Goal: Task Accomplishment & Management: Use online tool/utility

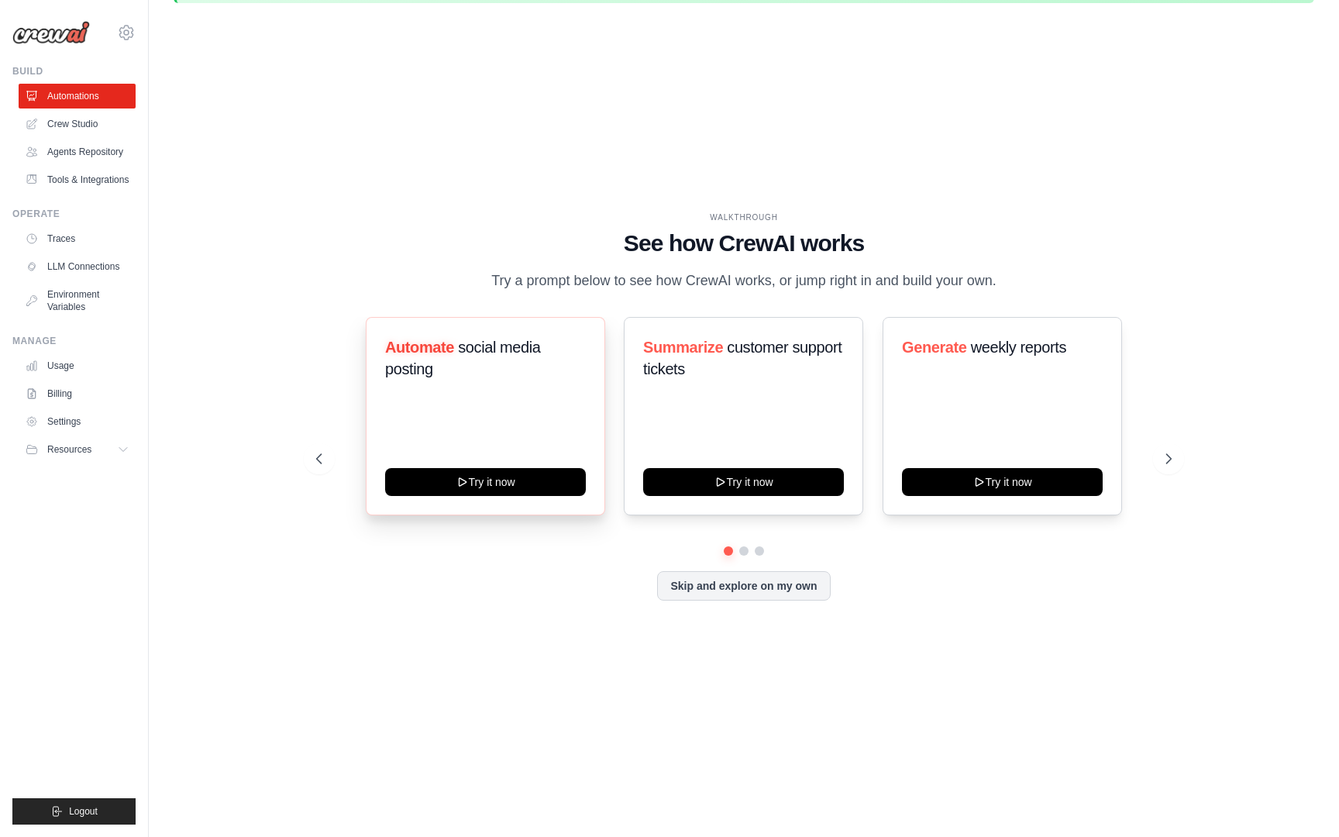
scroll to position [99, 0]
click at [541, 377] on span "social media posting" at bounding box center [463, 358] width 156 height 39
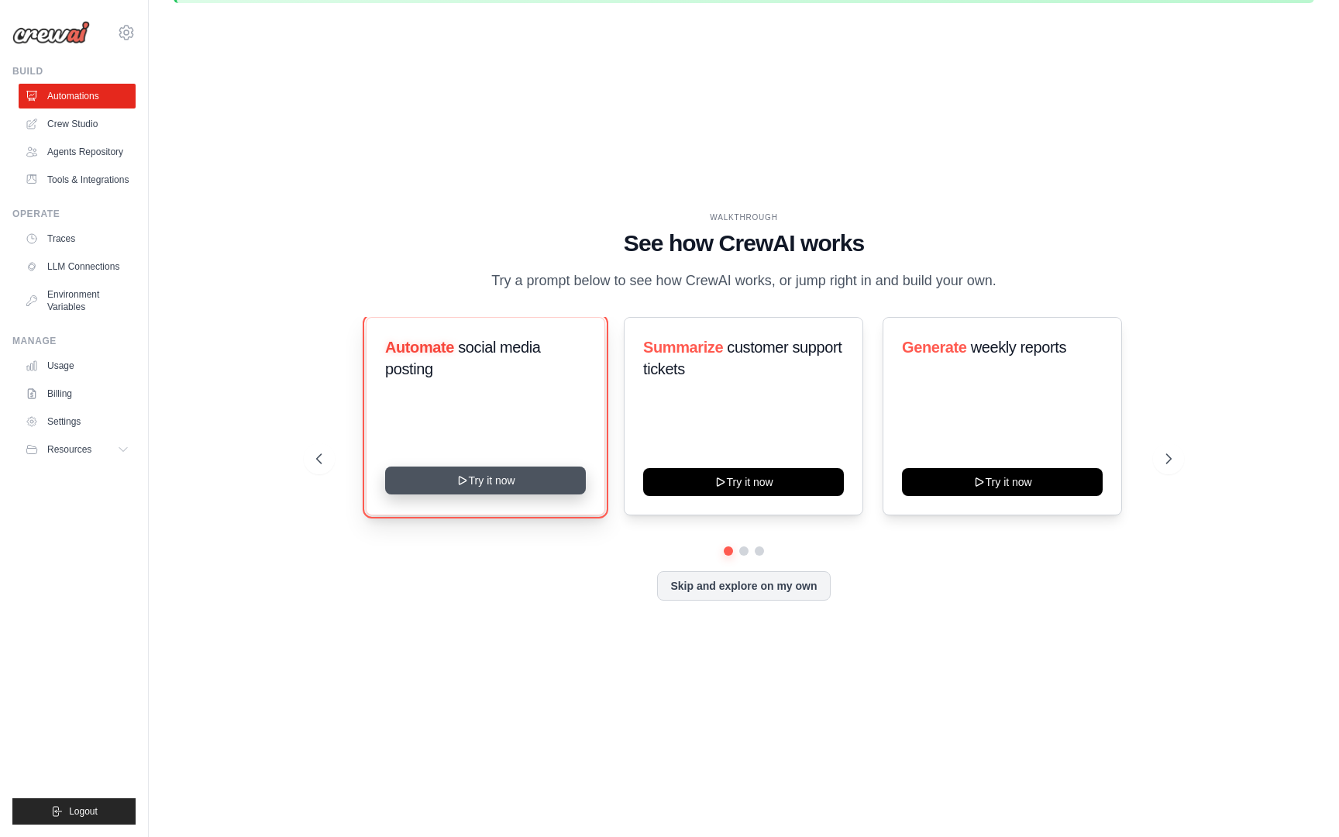
click at [580, 494] on button "Try it now" at bounding box center [485, 480] width 201 height 28
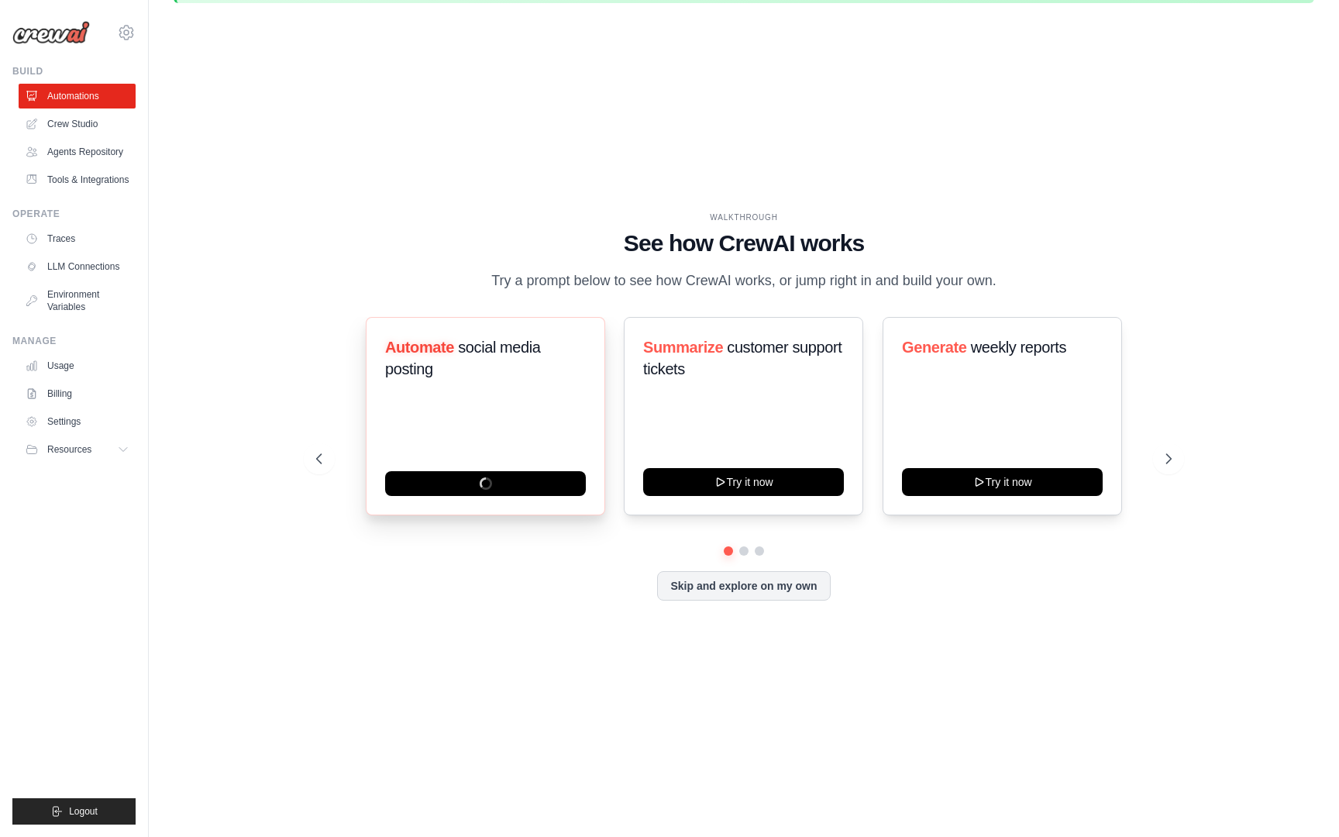
click at [585, 392] on div "Automate social media posting" at bounding box center [485, 364] width 201 height 56
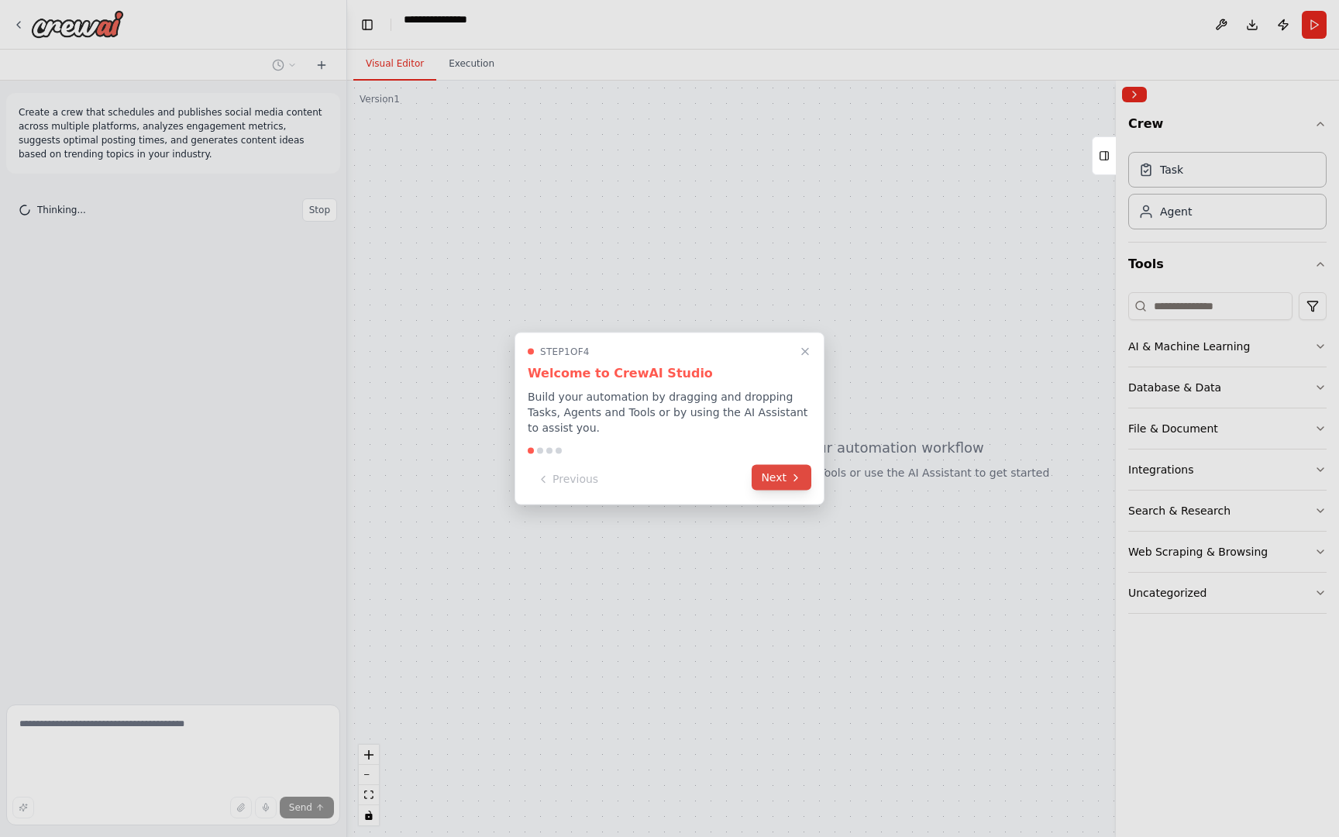
click at [756, 490] on button "Next" at bounding box center [782, 478] width 60 height 26
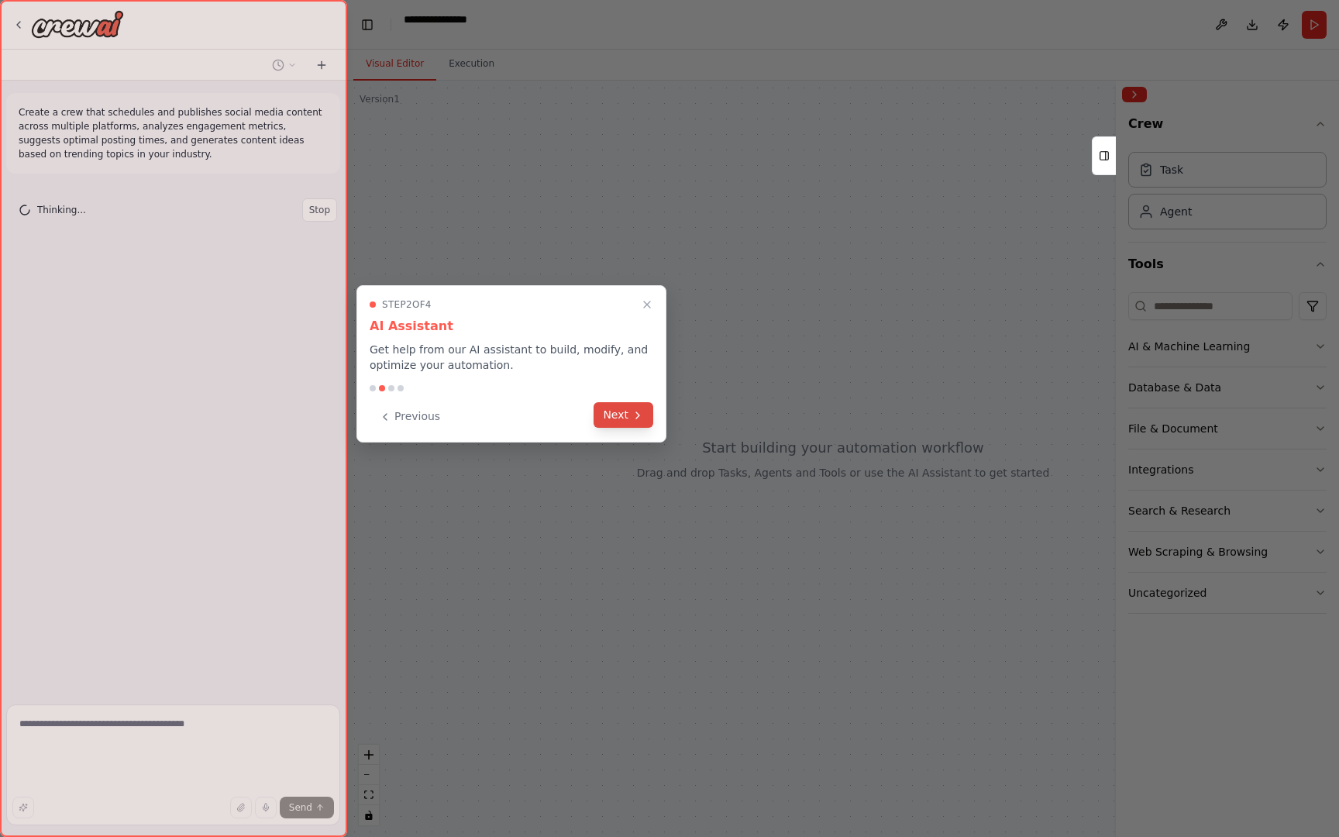
click at [610, 428] on button "Next" at bounding box center [623, 415] width 60 height 26
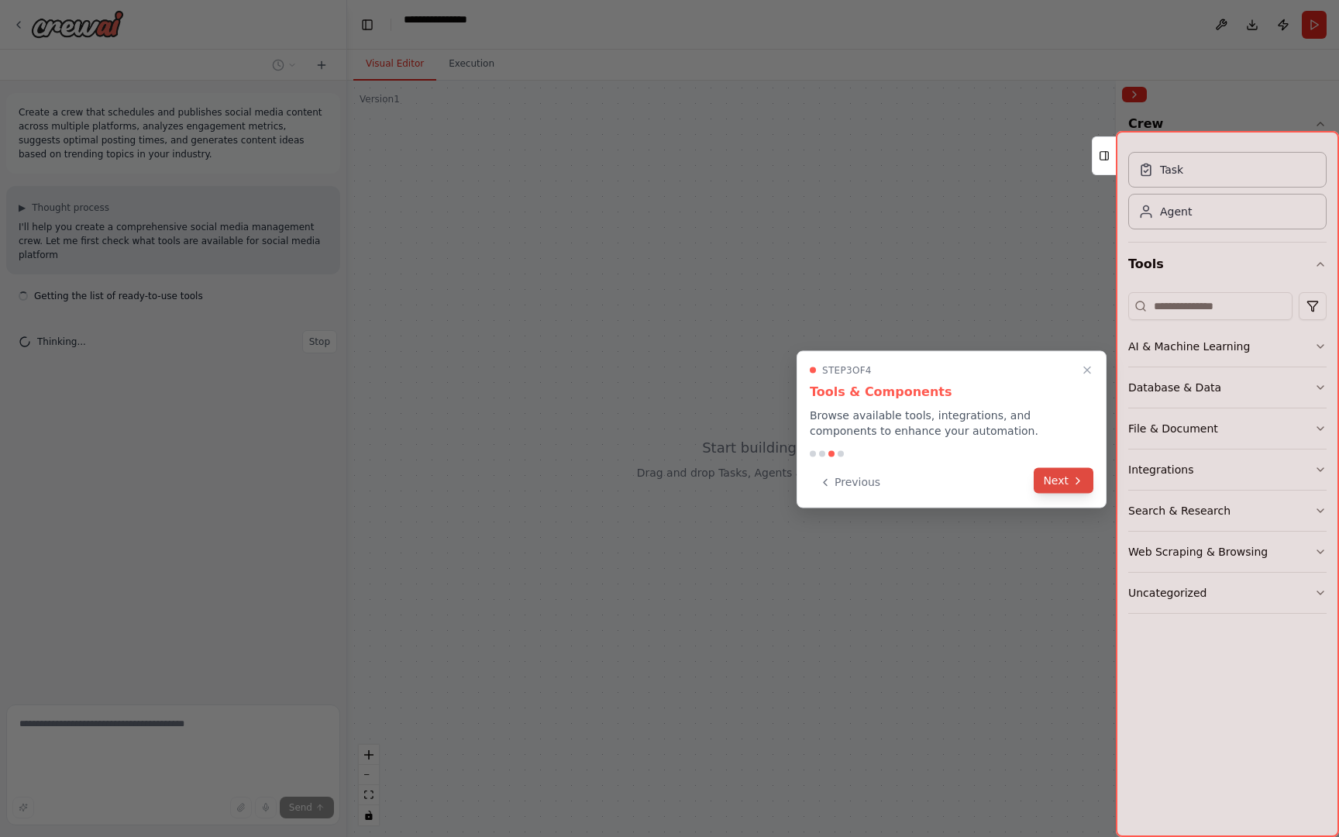
click at [1038, 494] on button "Next" at bounding box center [1064, 481] width 60 height 26
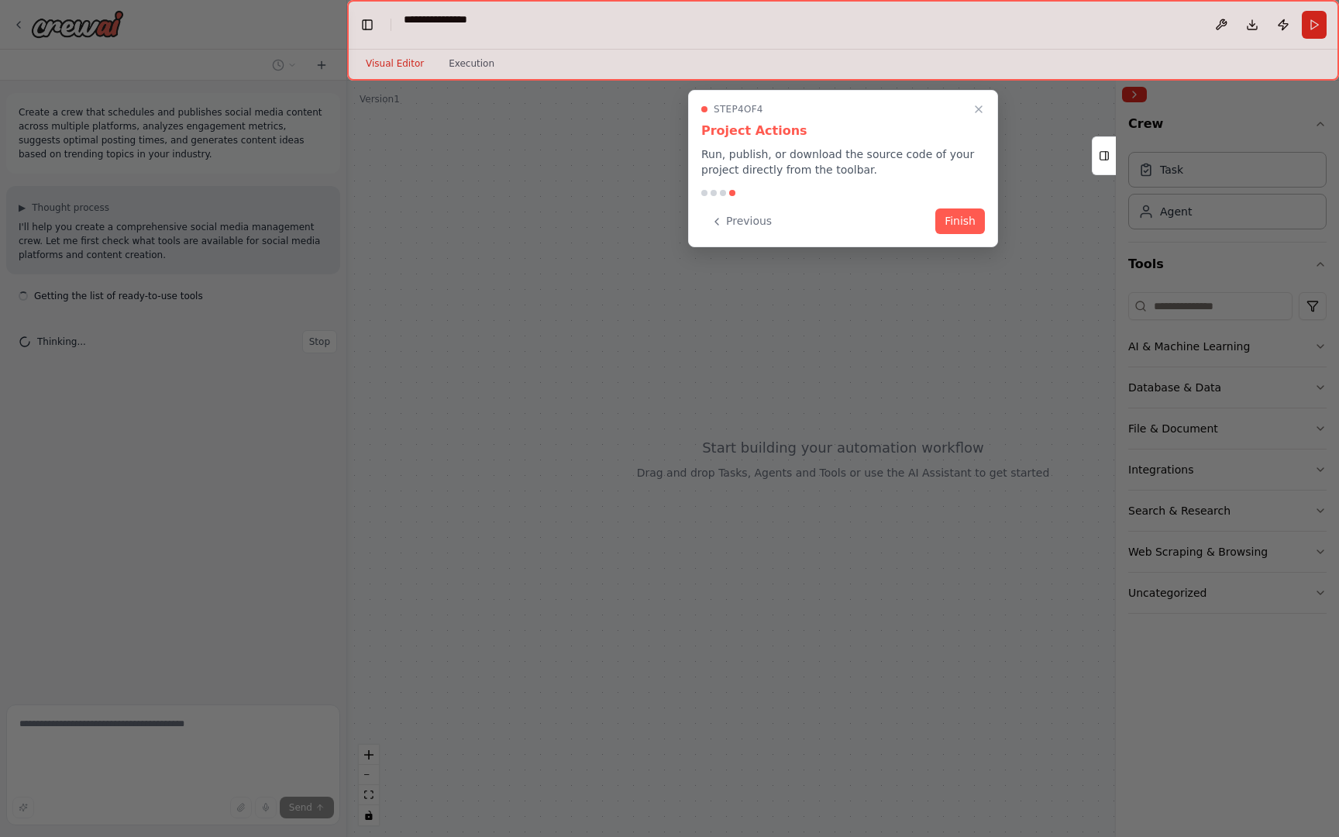
scroll to position [46, 0]
click at [935, 232] on button "Finish" at bounding box center [960, 220] width 50 height 26
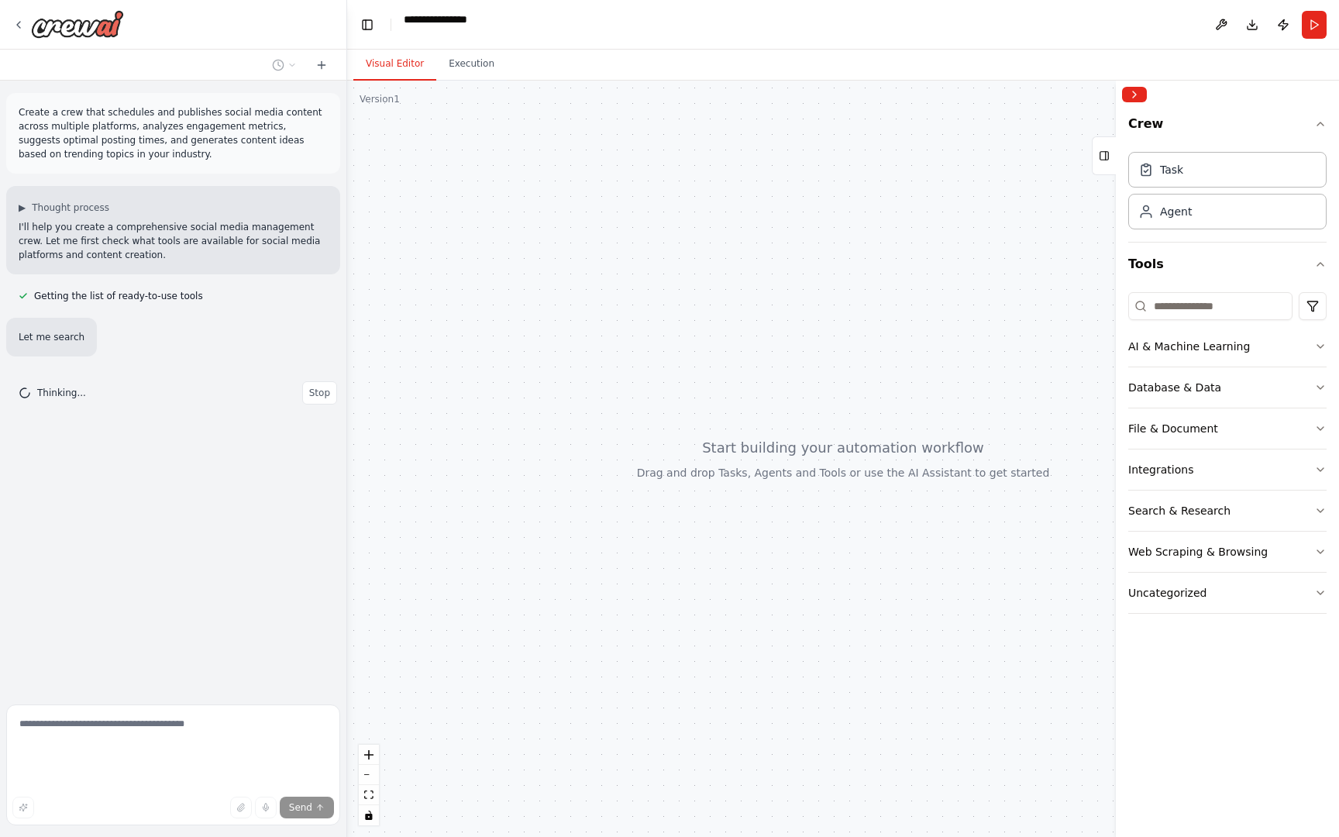
click at [781, 260] on div at bounding box center [843, 459] width 992 height 756
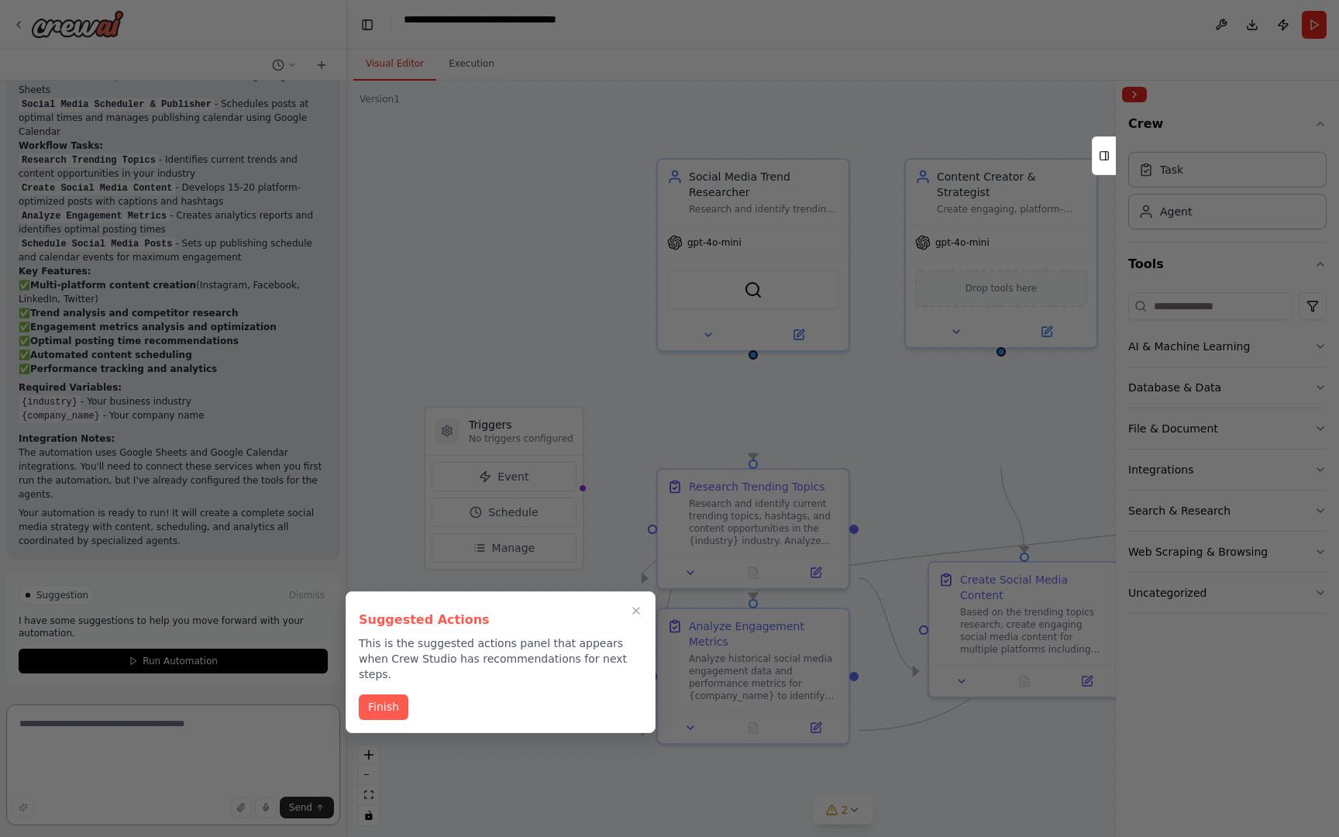
scroll to position [3446, 0]
